Goal: Information Seeking & Learning: Check status

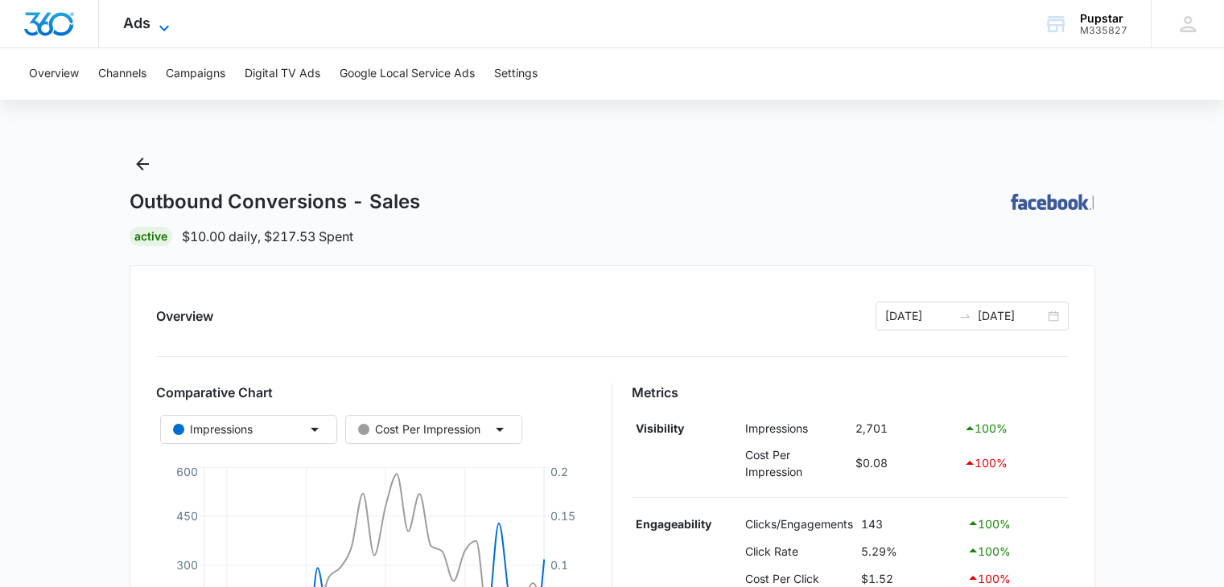
click at [155, 19] on icon at bounding box center [163, 28] width 19 height 19
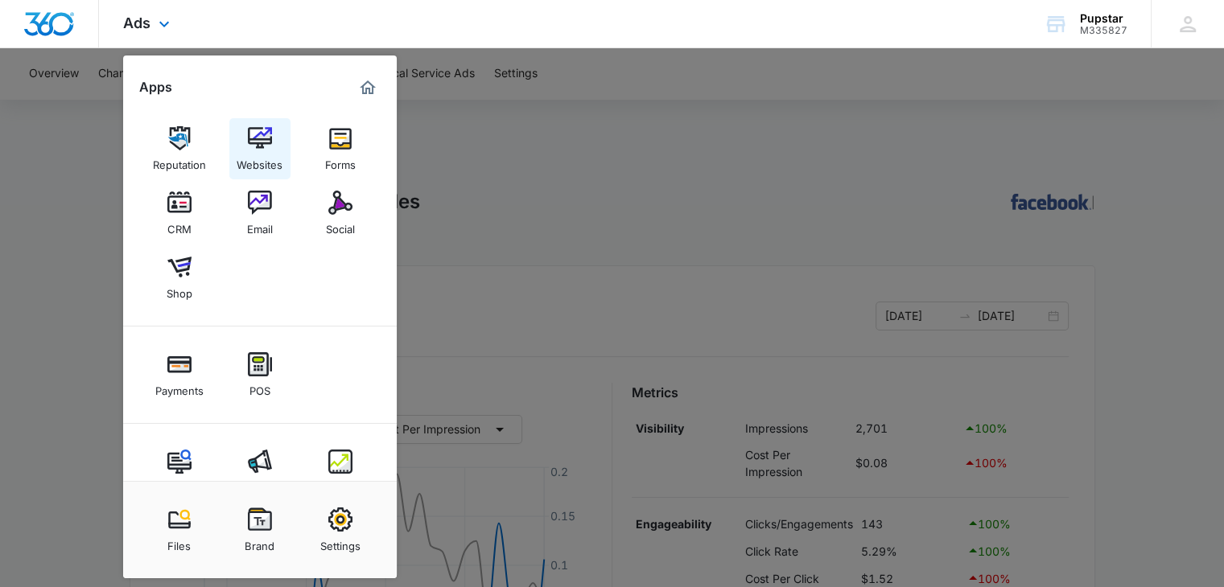
click at [267, 158] on div "Websites" at bounding box center [260, 160] width 46 height 21
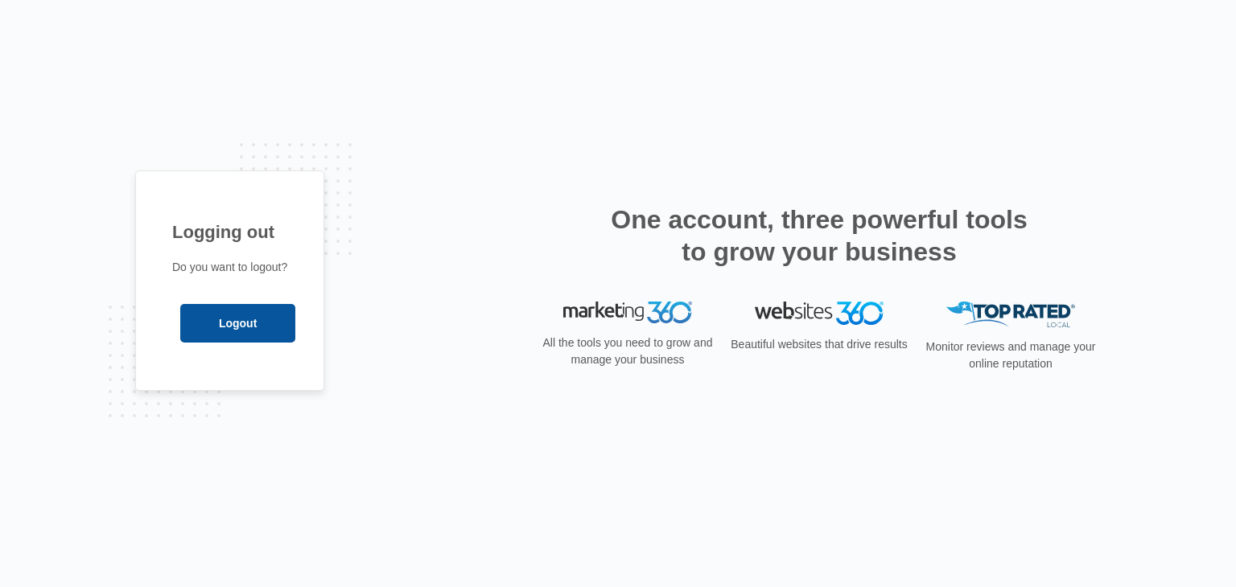
click at [226, 316] on input "Logout" at bounding box center [237, 323] width 115 height 39
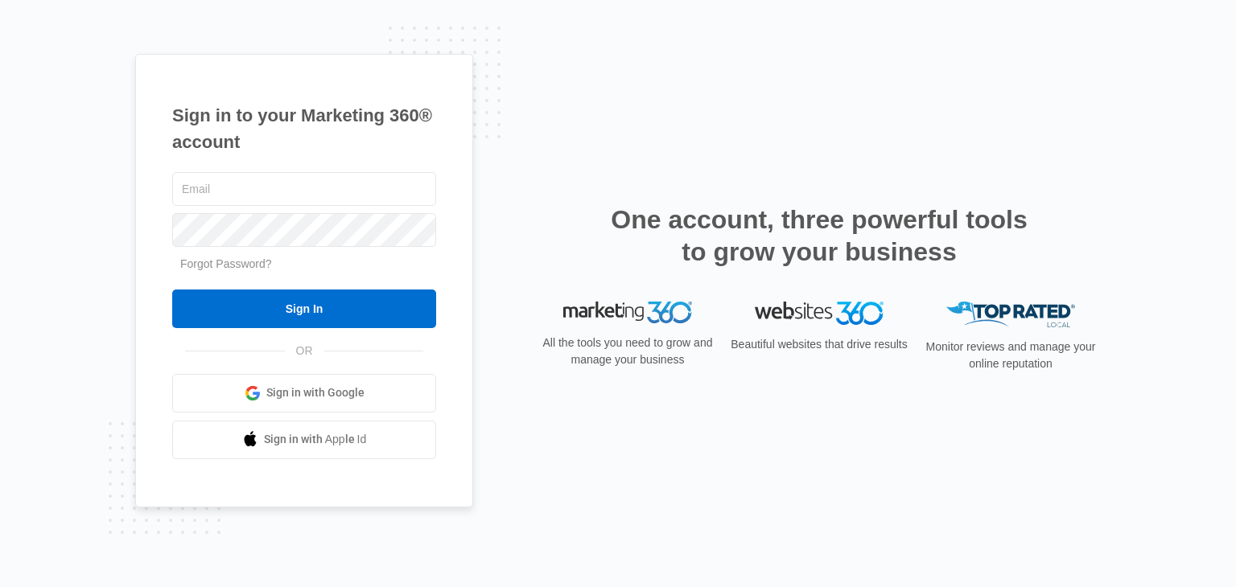
click at [319, 381] on link "Sign in with Google" at bounding box center [304, 393] width 264 height 39
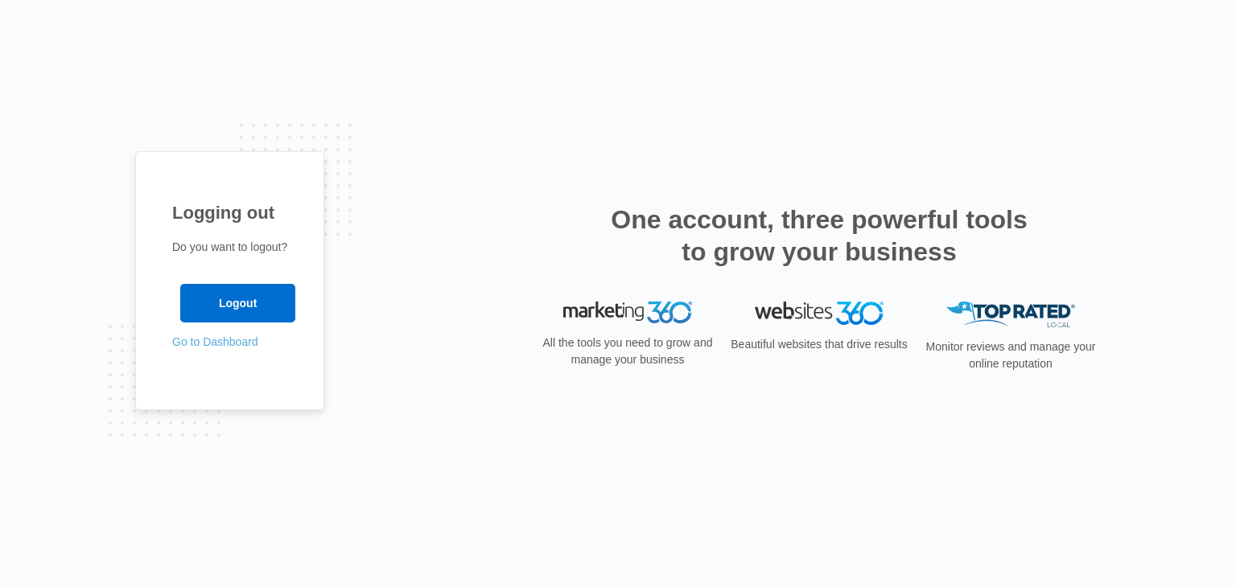
click at [229, 346] on link "Go to Dashboard" at bounding box center [215, 342] width 86 height 13
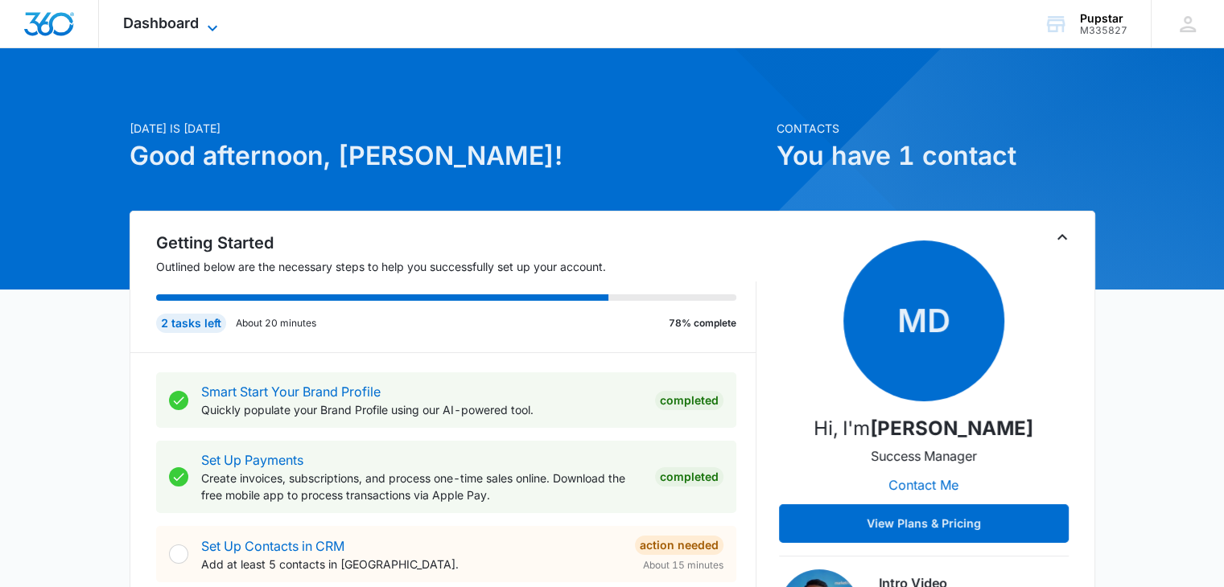
click at [205, 19] on icon at bounding box center [212, 28] width 19 height 19
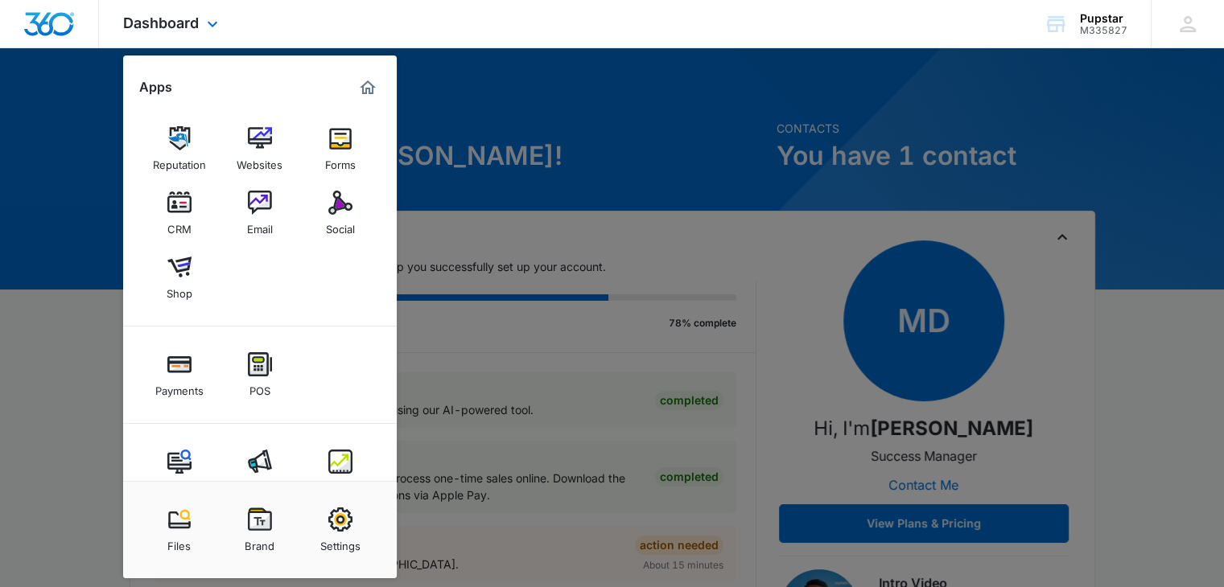
scroll to position [39, 0]
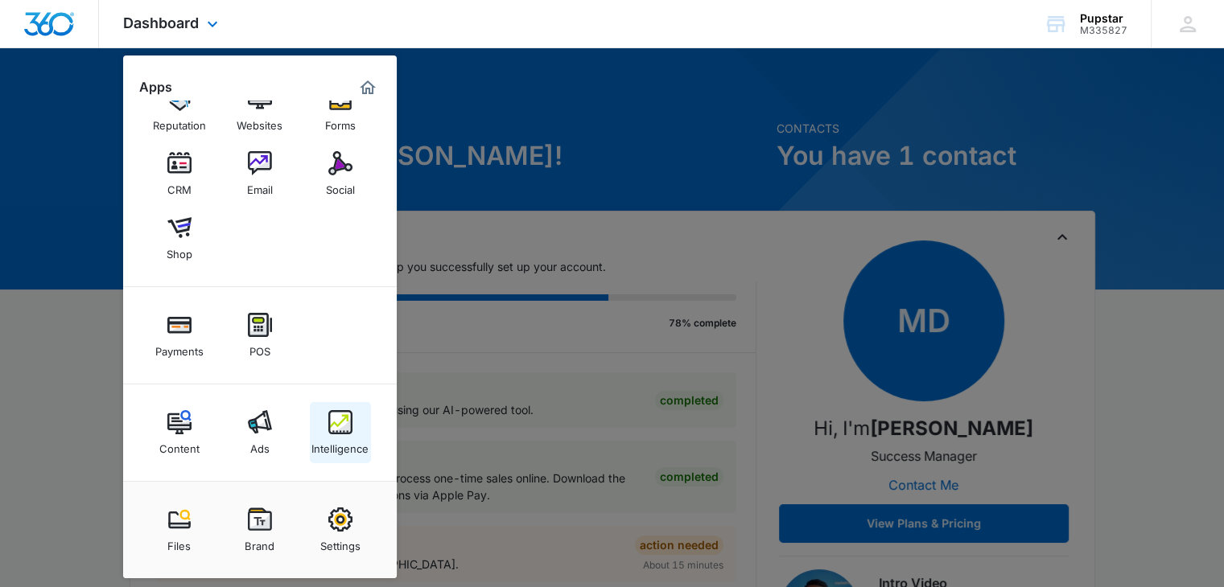
click at [343, 436] on div "Intelligence" at bounding box center [339, 444] width 57 height 21
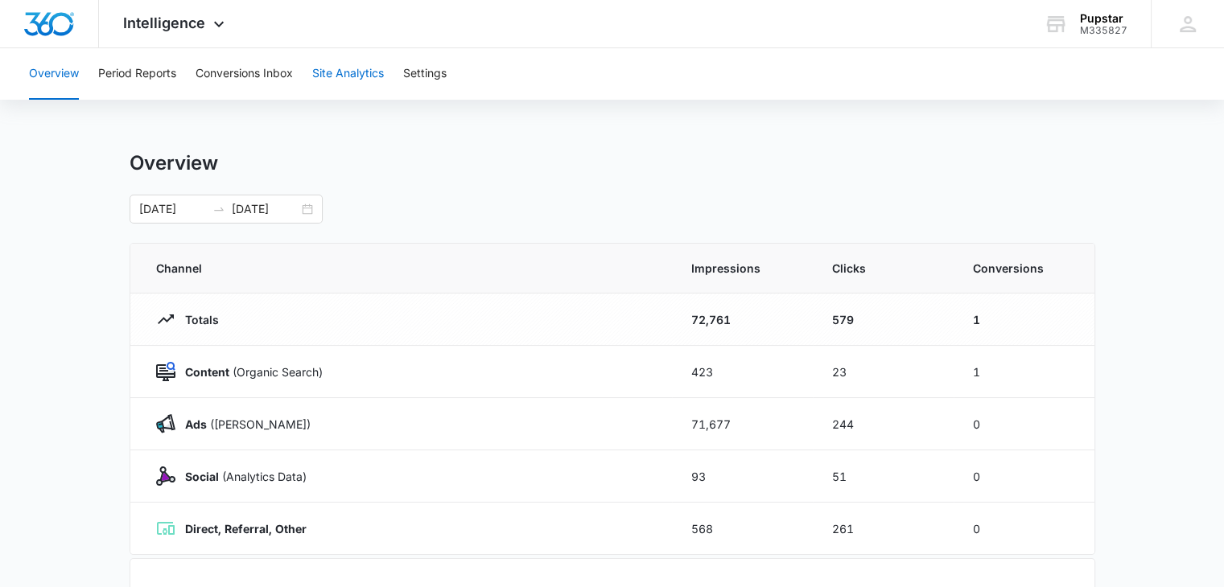
click at [334, 80] on button "Site Analytics" at bounding box center [348, 73] width 72 height 51
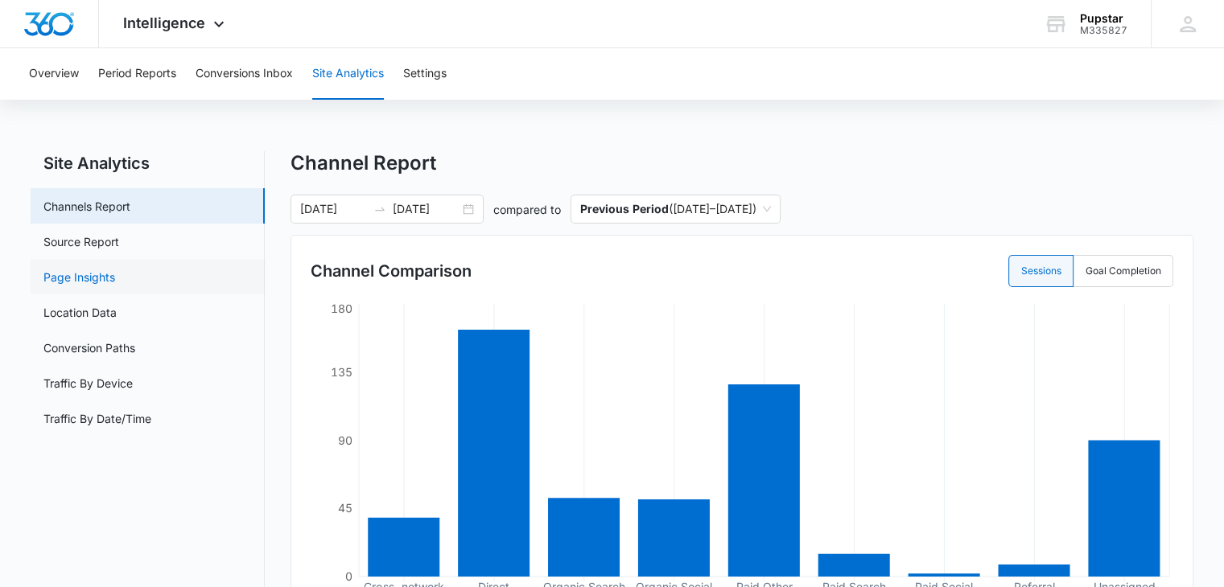
click at [92, 274] on link "Page Insights" at bounding box center [79, 277] width 72 height 17
